Goal: Find specific page/section: Find specific page/section

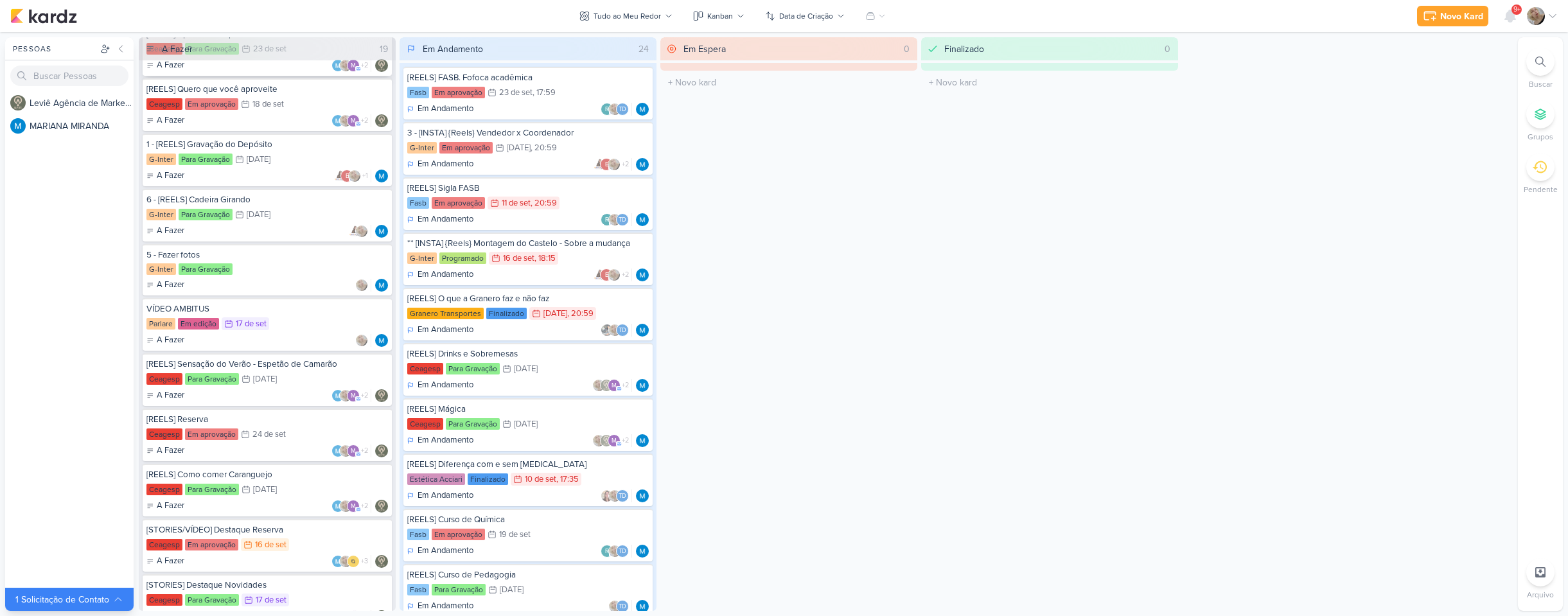
scroll to position [257, 0]
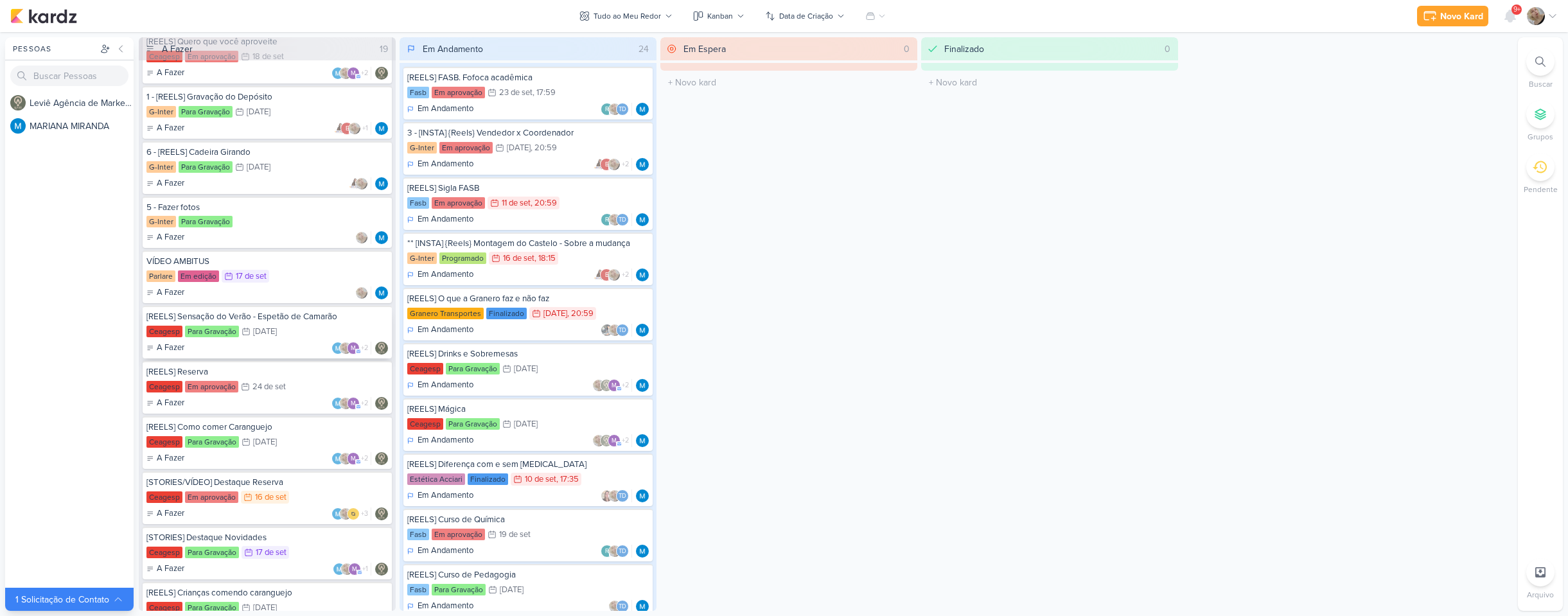
click at [306, 334] on div "Ceagesp Para Gravação 20/9 20 de set" at bounding box center [267, 332] width 242 height 14
